Goal: Check status: Check status

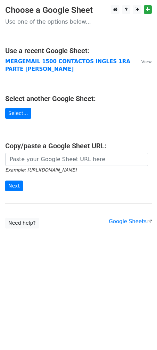
drag, startPoint x: 44, startPoint y: 60, endPoint x: 43, endPoint y: 67, distance: 6.8
click at [44, 60] on strong "MERGEMAIL 1500 CONTACTOS INGLES 1RA PARTE [PERSON_NAME]" at bounding box center [67, 65] width 125 height 14
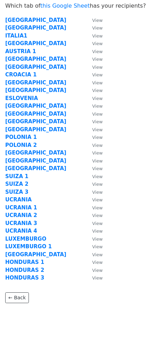
scroll to position [25, 0]
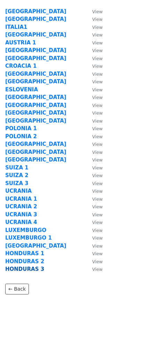
click at [22, 268] on strong "HONDURAS 3" at bounding box center [24, 269] width 39 height 6
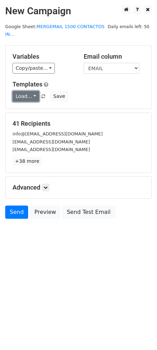
click at [31, 91] on link "Load..." at bounding box center [26, 96] width 27 height 11
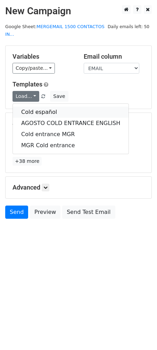
click at [40, 107] on link "Cold español" at bounding box center [71, 112] width 116 height 11
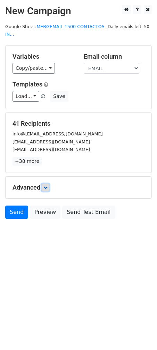
click at [47, 184] on link at bounding box center [46, 188] width 8 height 8
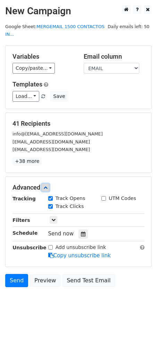
click at [48, 186] on icon at bounding box center [45, 188] width 4 height 4
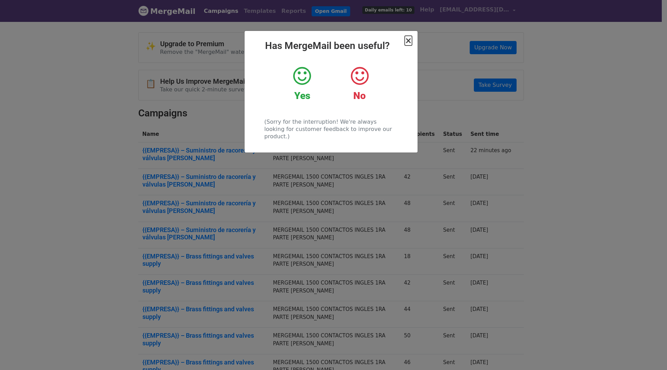
click at [411, 41] on span "×" at bounding box center [408, 41] width 7 height 10
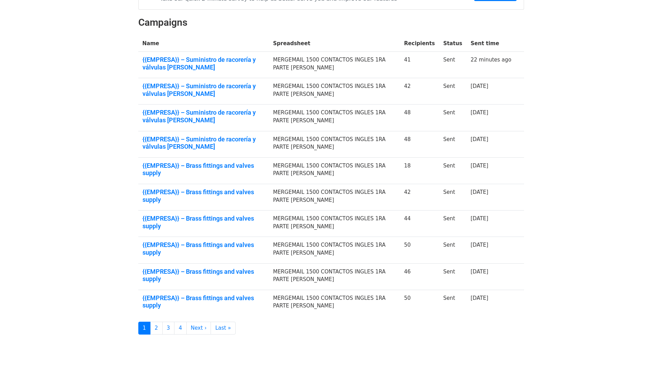
scroll to position [98, 0]
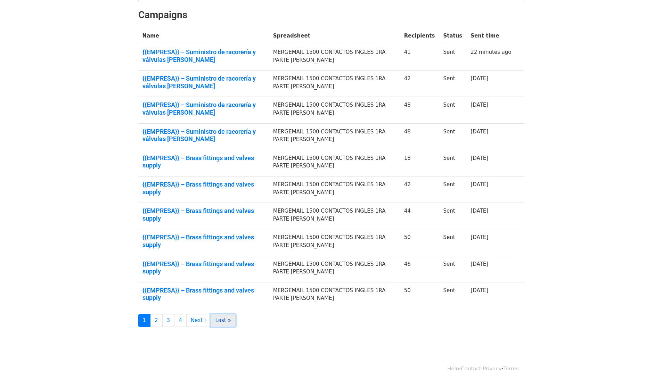
click at [218, 314] on link "Last »" at bounding box center [223, 320] width 25 height 13
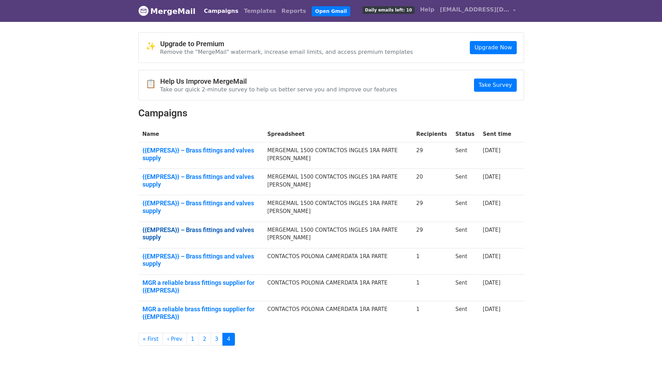
click at [191, 226] on link "{{EMPRESA}} – Brass fittings and valves supply" at bounding box center [200, 233] width 117 height 15
click at [224, 199] on link "{{EMPRESA}} – Brass fittings and valves supply" at bounding box center [200, 206] width 117 height 15
click at [223, 174] on link "{{EMPRESA}} – Brass fittings and valves supply" at bounding box center [200, 180] width 117 height 15
click at [217, 148] on link "{{EMPRESA}} – Brass fittings and valves supply" at bounding box center [200, 154] width 117 height 15
click at [211, 333] on link "3" at bounding box center [217, 339] width 13 height 13
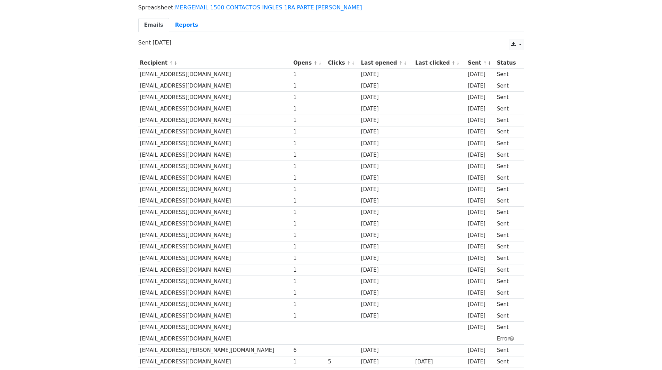
scroll to position [36, 0]
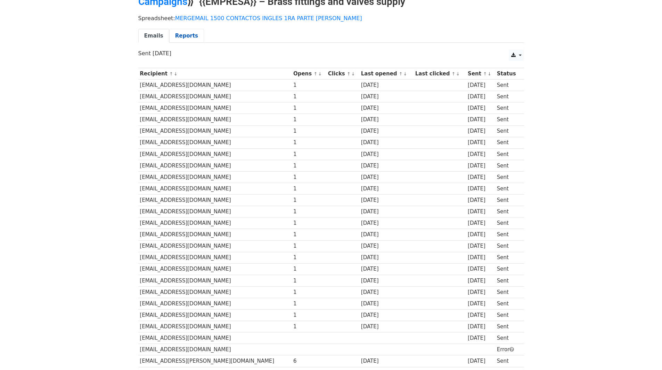
click at [181, 29] on link "Reports" at bounding box center [186, 36] width 35 height 14
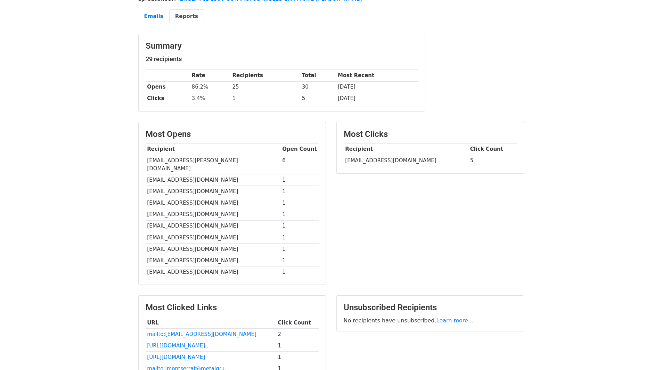
scroll to position [53, 0]
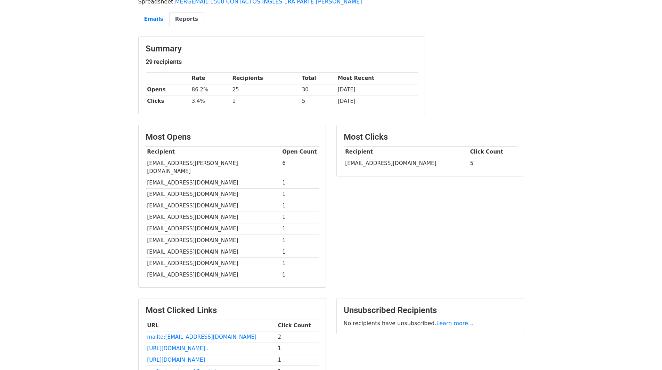
click at [421, 202] on div "Most Clicks Recipient Click Count HachenbergMa@beulco.de 5" at bounding box center [430, 210] width 198 height 170
click at [381, 207] on div "Most Clicks Recipient Click Count HachenbergMa@beulco.de 5" at bounding box center [430, 210] width 198 height 170
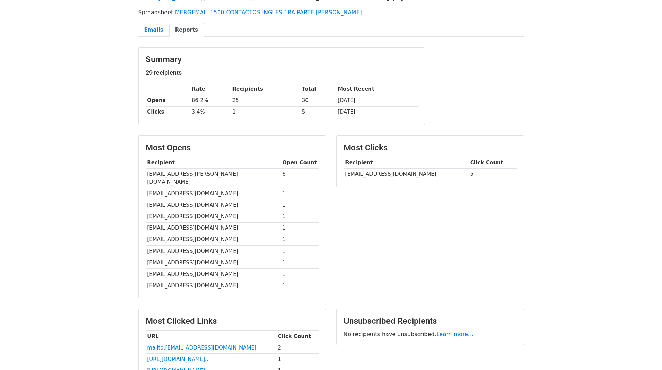
scroll to position [35, 0]
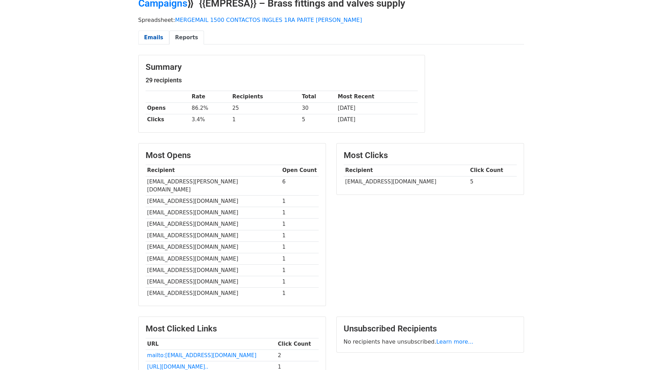
click at [150, 43] on link "Emails" at bounding box center [153, 38] width 31 height 14
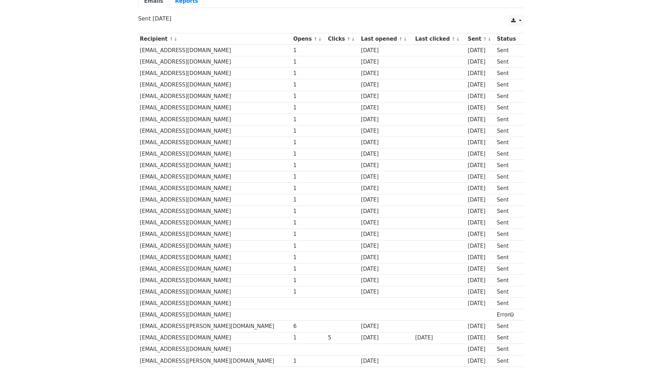
scroll to position [36, 0]
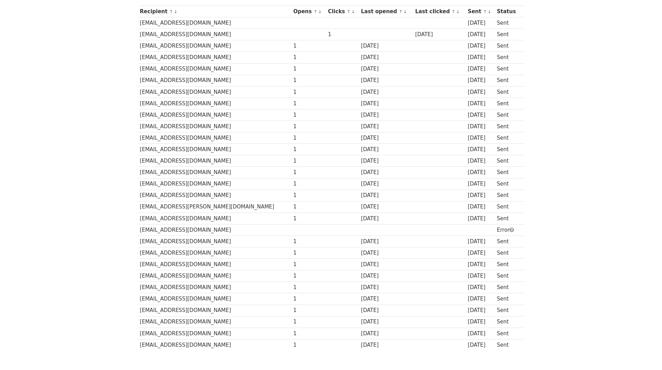
scroll to position [36, 0]
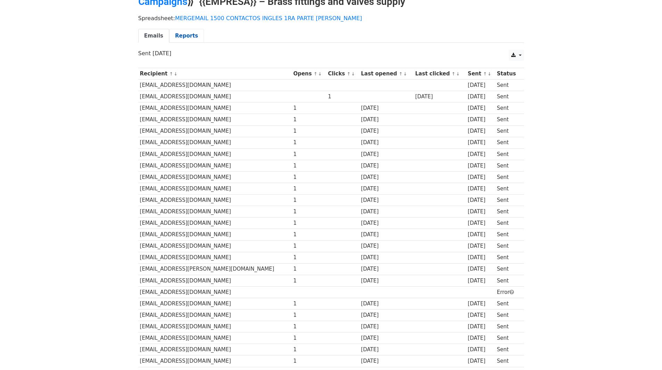
click at [184, 34] on link "Reports" at bounding box center [186, 36] width 35 height 14
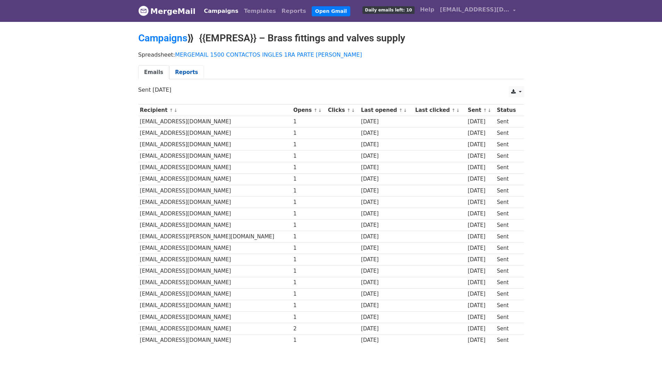
click at [188, 73] on link "Reports" at bounding box center [186, 72] width 35 height 14
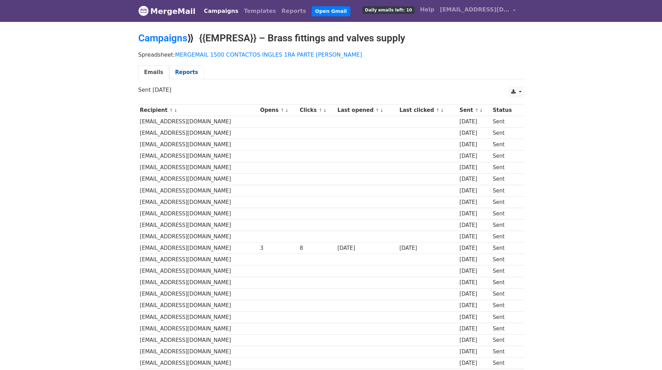
click at [183, 70] on link "Reports" at bounding box center [186, 72] width 35 height 14
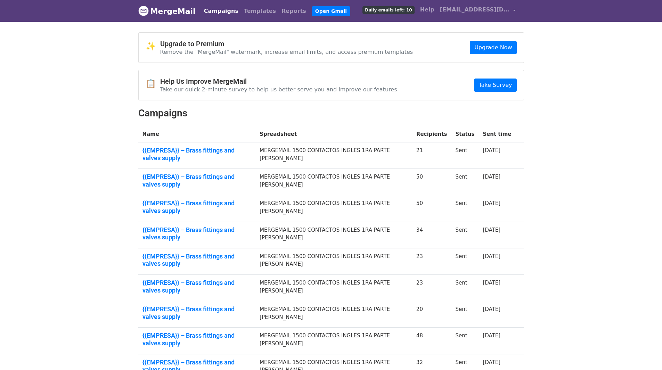
click at [208, 359] on link "{{EMPRESA}} – Brass fittings and valves supply" at bounding box center [196, 366] width 109 height 15
click at [206, 332] on link "{{EMPRESA}} – Brass fittings and valves supply" at bounding box center [196, 339] width 109 height 15
click at [237, 305] on link "{{EMPRESA}} – Brass fittings and valves supply" at bounding box center [196, 312] width 109 height 15
drag, startPoint x: 251, startPoint y: 246, endPoint x: 254, endPoint y: 249, distance: 4.9
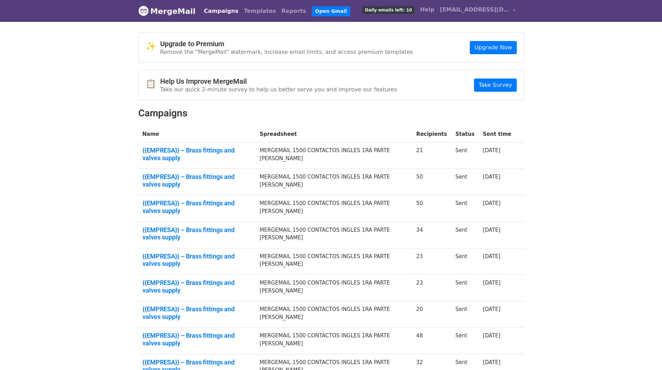
click at [251, 279] on link "{{EMPRESA}} – Brass fittings and valves supply" at bounding box center [196, 286] width 109 height 15
click at [230, 253] on link "{{EMPRESA}} – Brass fittings and valves supply" at bounding box center [196, 260] width 109 height 15
click at [205, 226] on link "{{EMPRESA}} – Brass fittings and valves supply" at bounding box center [196, 233] width 109 height 15
click at [252, 199] on link "{{EMPRESA}} – Brass fittings and valves supply" at bounding box center [196, 206] width 109 height 15
click at [222, 173] on link "{{EMPRESA}} – Brass fittings and valves supply" at bounding box center [196, 180] width 109 height 15
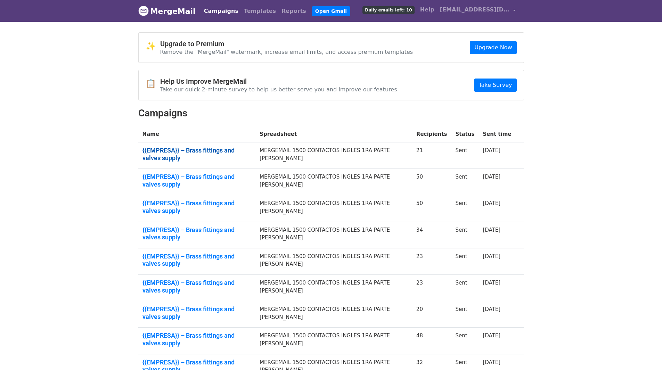
click at [252, 149] on link "{{EMPRESA}} – Brass fittings and valves supply" at bounding box center [196, 154] width 109 height 15
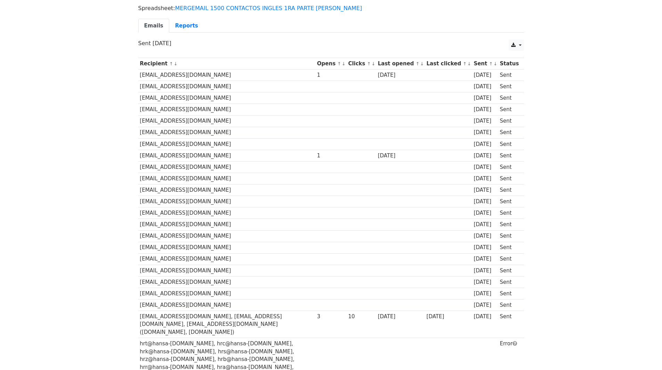
scroll to position [36, 0]
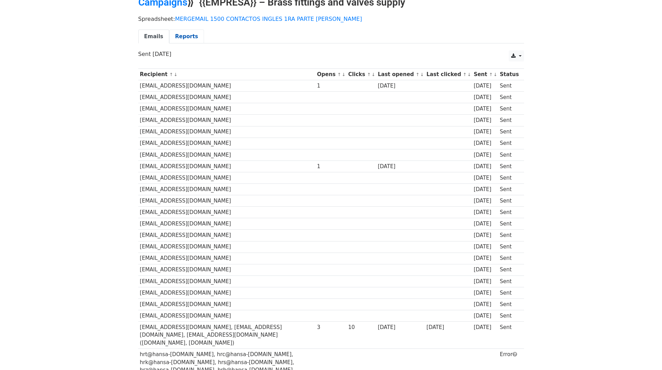
click at [173, 42] on link "Reports" at bounding box center [186, 37] width 35 height 14
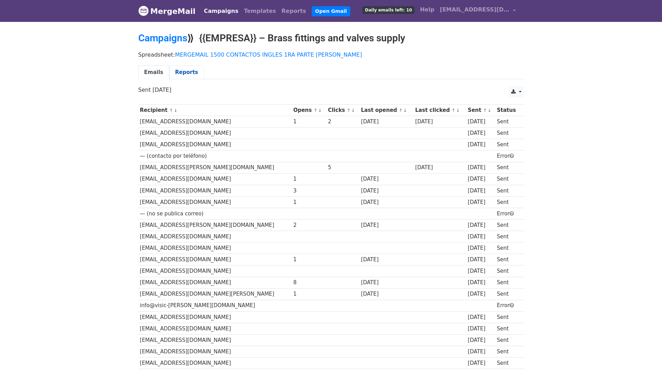
click at [175, 72] on link "Reports" at bounding box center [186, 72] width 35 height 14
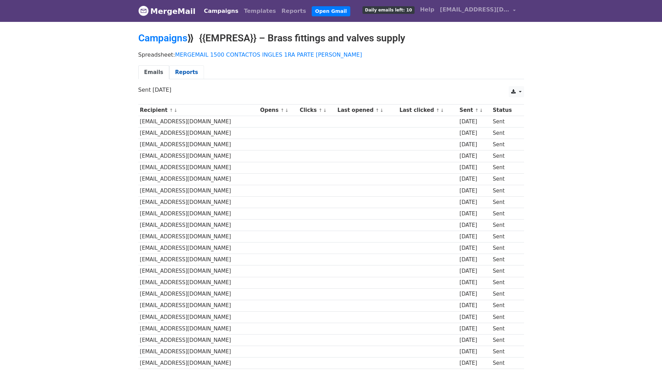
click at [180, 71] on link "Reports" at bounding box center [186, 72] width 35 height 14
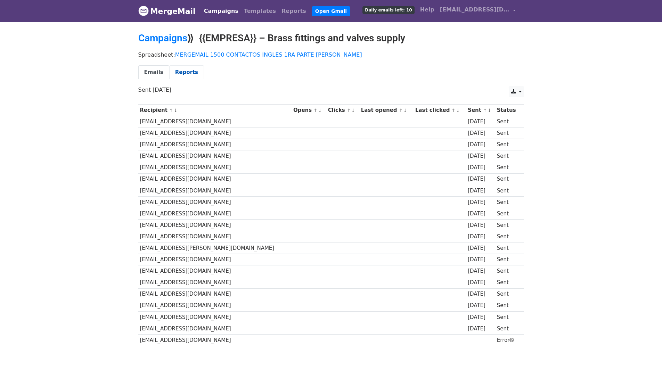
click at [189, 69] on link "Reports" at bounding box center [186, 72] width 35 height 14
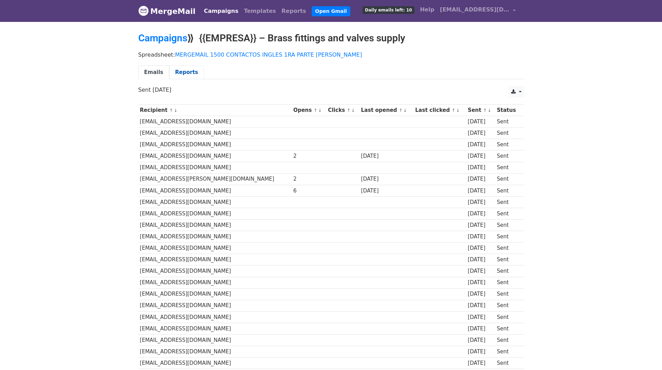
click at [183, 76] on link "Reports" at bounding box center [186, 72] width 35 height 14
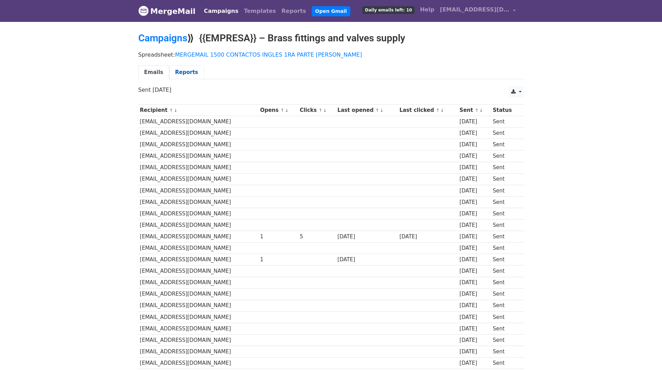
click at [179, 73] on link "Reports" at bounding box center [186, 72] width 35 height 14
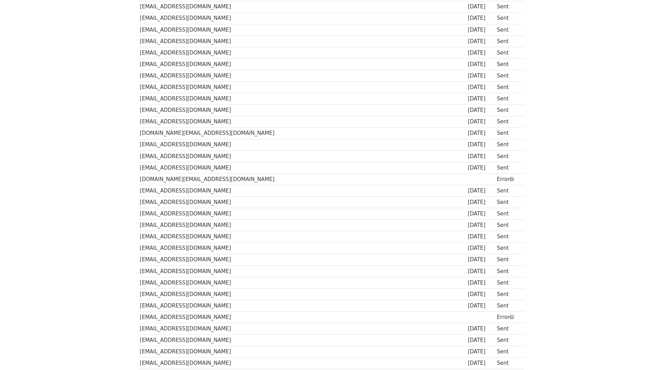
scroll to position [139, 0]
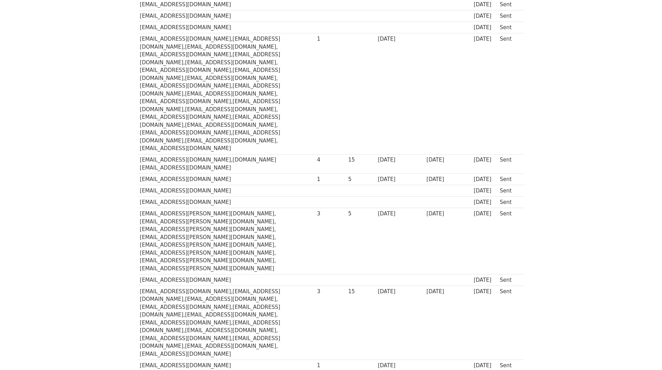
scroll to position [48, 0]
